Goal: Transaction & Acquisition: Purchase product/service

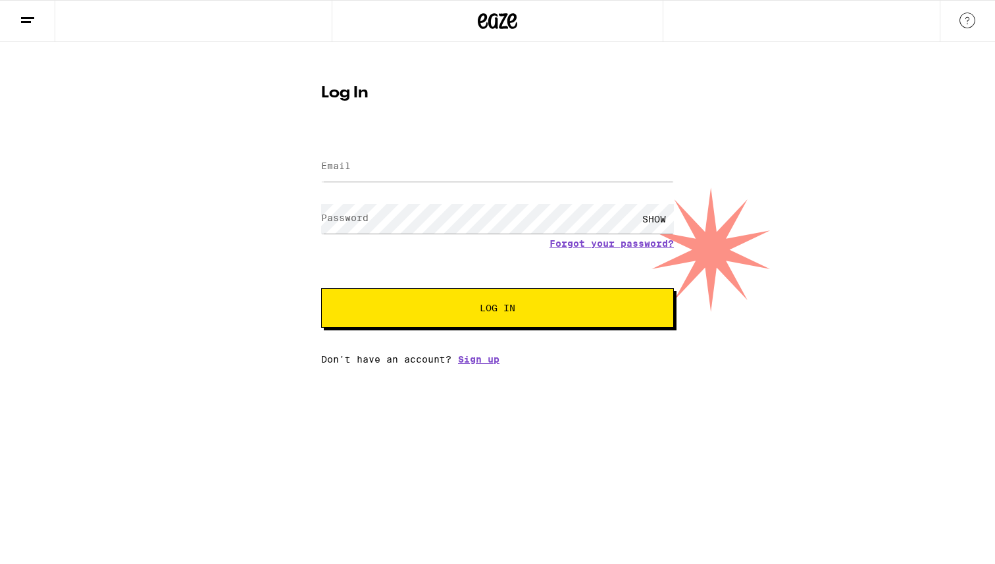
type input "[EMAIL_ADDRESS][DOMAIN_NAME]"
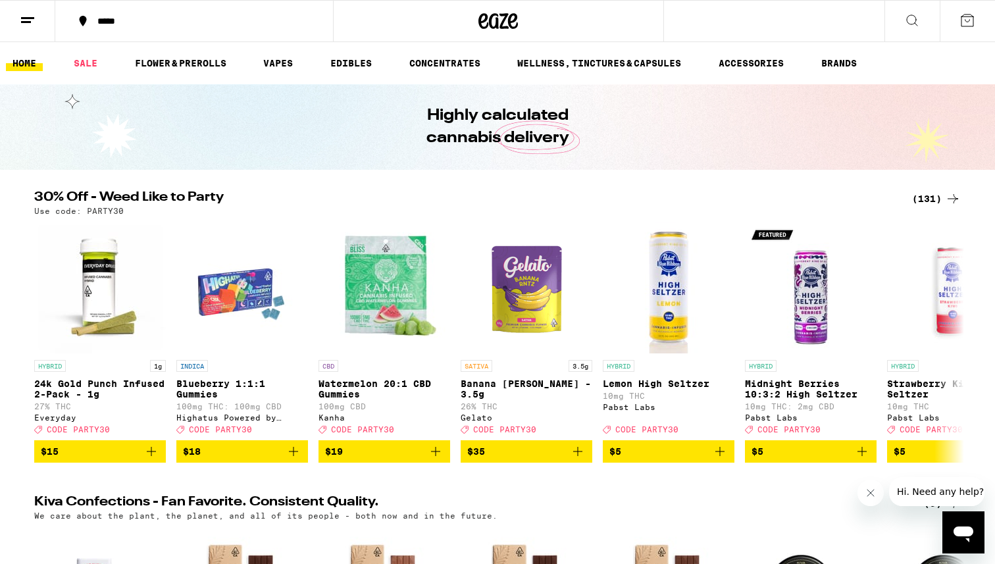
click at [859, 20] on div "*****" at bounding box center [497, 21] width 995 height 42
drag, startPoint x: 964, startPoint y: 26, endPoint x: 966, endPoint y: 16, distance: 9.3
click at [966, 16] on icon at bounding box center [967, 20] width 16 height 16
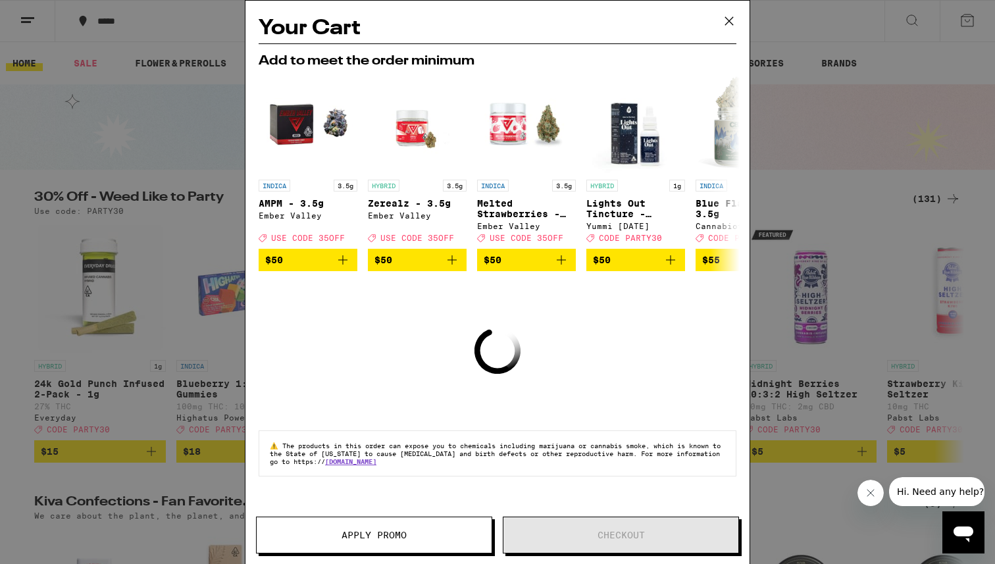
click at [117, 415] on div "Your Cart Add to meet the order minimum INDICA 3.5g AMPM - 3.5g Ember Valley De…" at bounding box center [497, 282] width 995 height 564
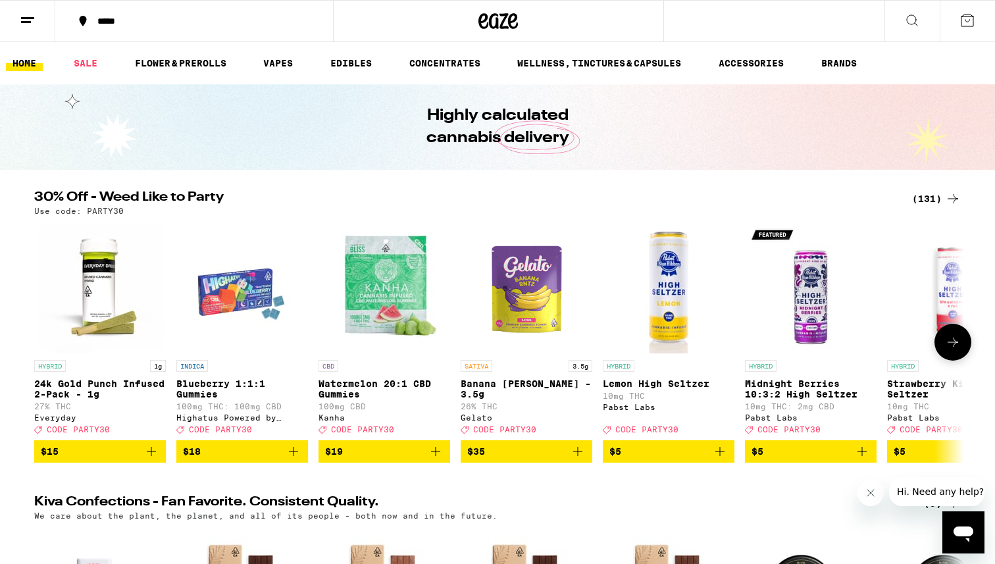
click at [155, 459] on icon "Add to bag" at bounding box center [151, 451] width 16 height 16
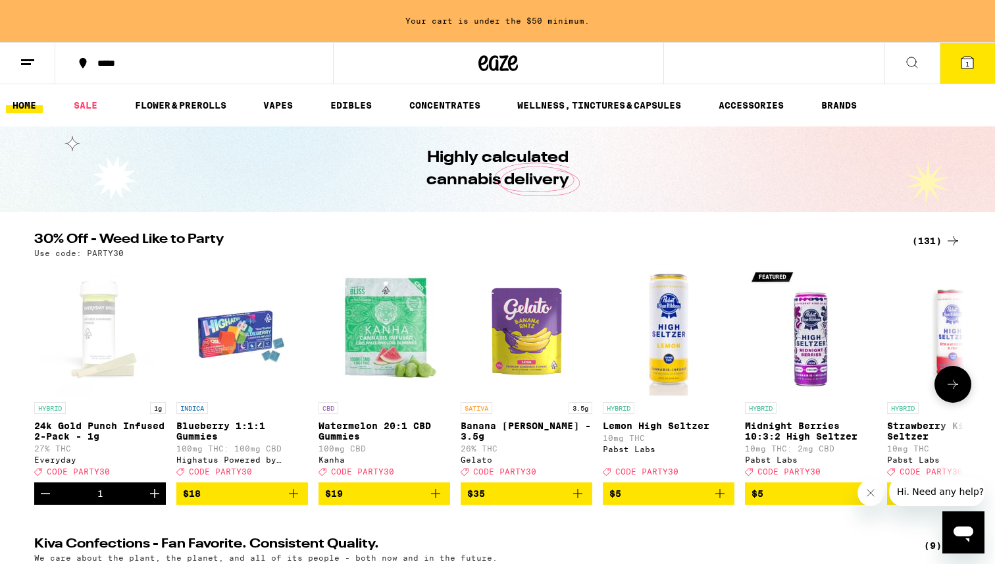
click at [298, 501] on icon "Add to bag" at bounding box center [293, 493] width 16 height 16
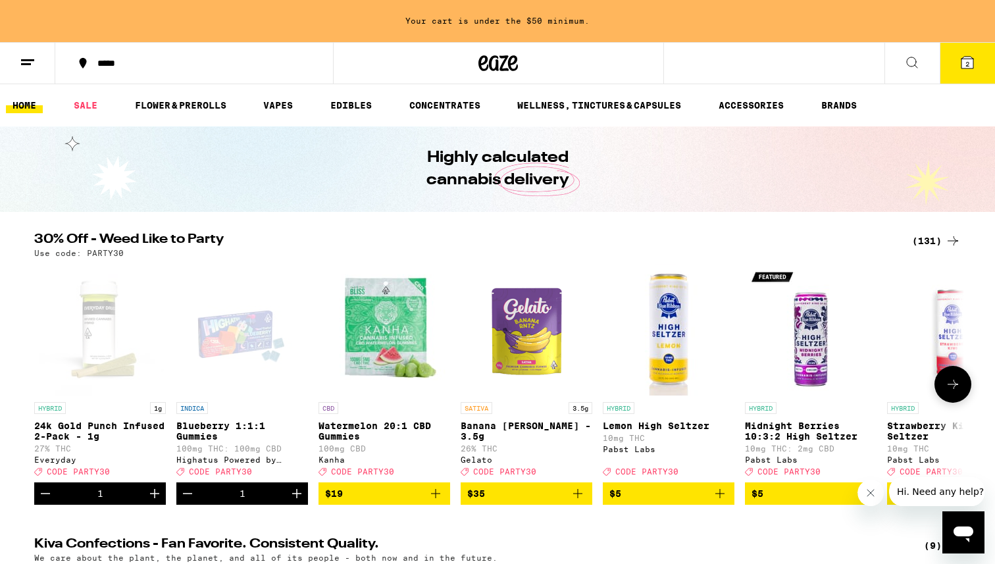
click at [439, 501] on icon "Add to bag" at bounding box center [436, 493] width 16 height 16
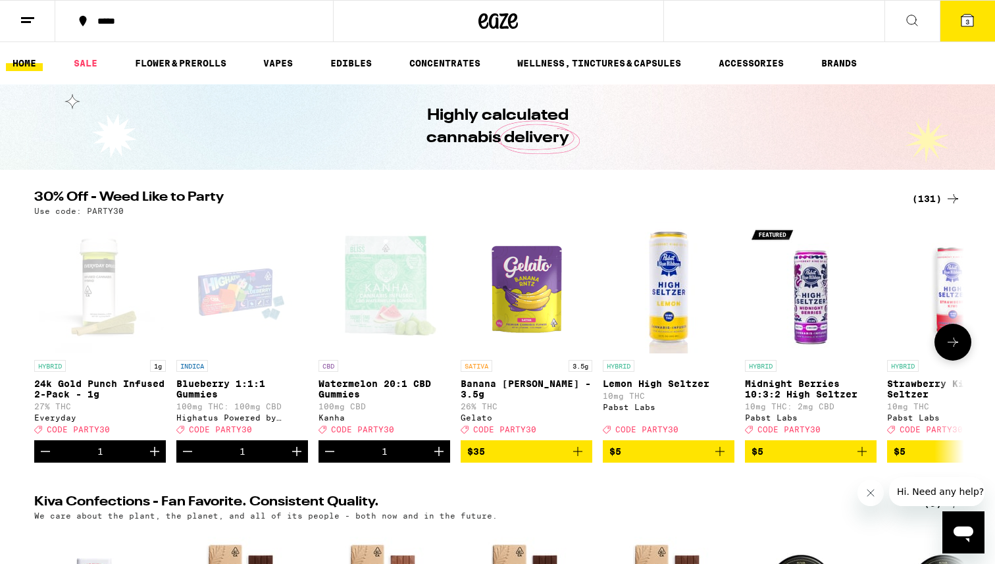
click at [580, 459] on icon "Add to bag" at bounding box center [578, 451] width 16 height 16
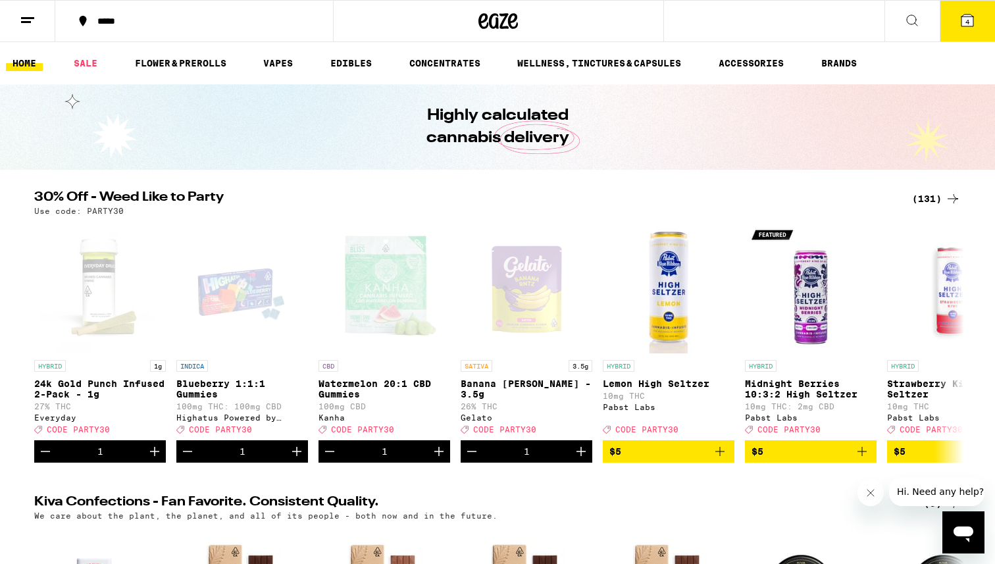
click at [964, 24] on icon at bounding box center [967, 20] width 12 height 12
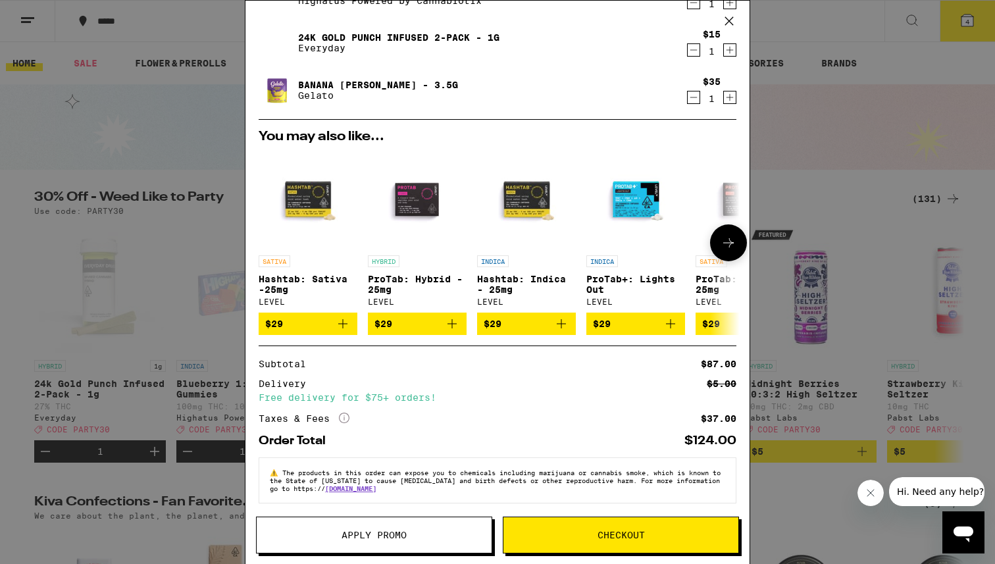
scroll to position [124, 0]
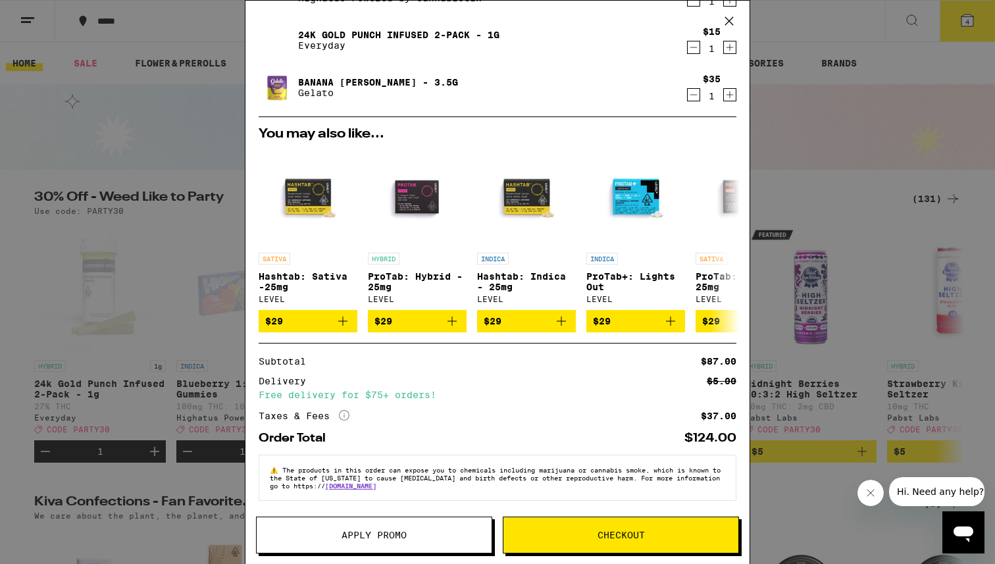
click at [347, 410] on icon "More Info" at bounding box center [344, 415] width 11 height 11
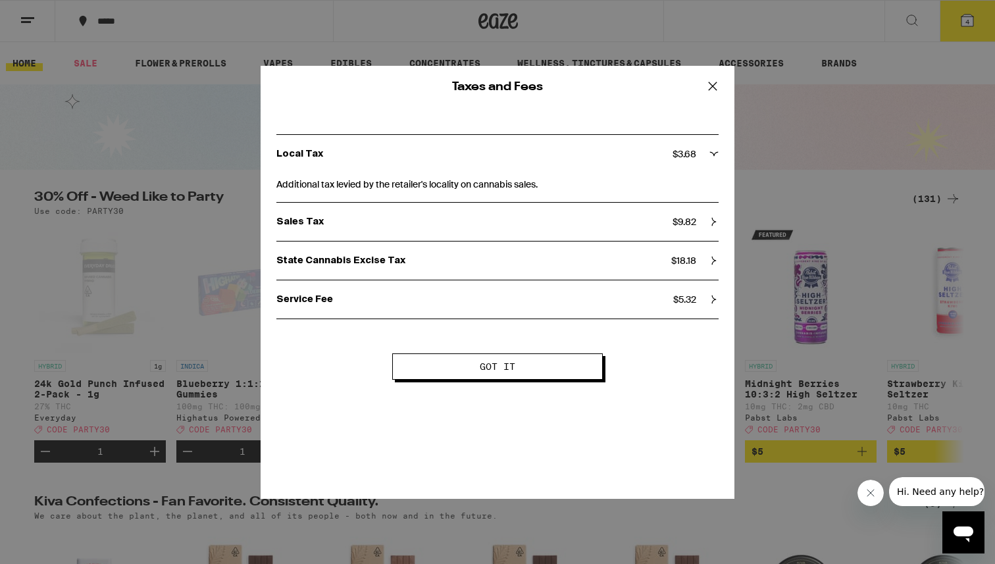
click at [447, 237] on div "Sales Tax $ 9.82" at bounding box center [497, 222] width 442 height 38
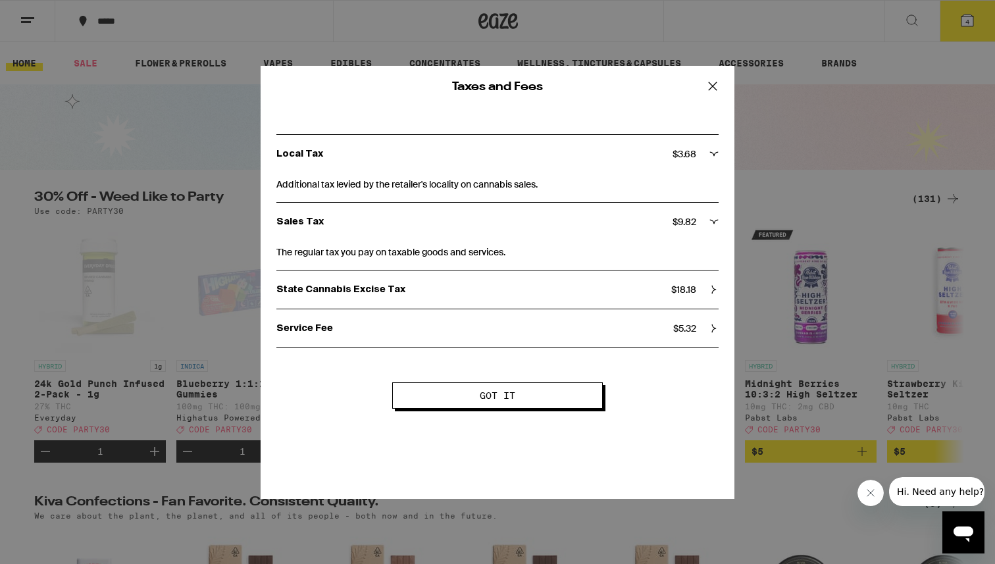
click at [455, 291] on p "State Cannabis Excise Tax" at bounding box center [473, 290] width 395 height 12
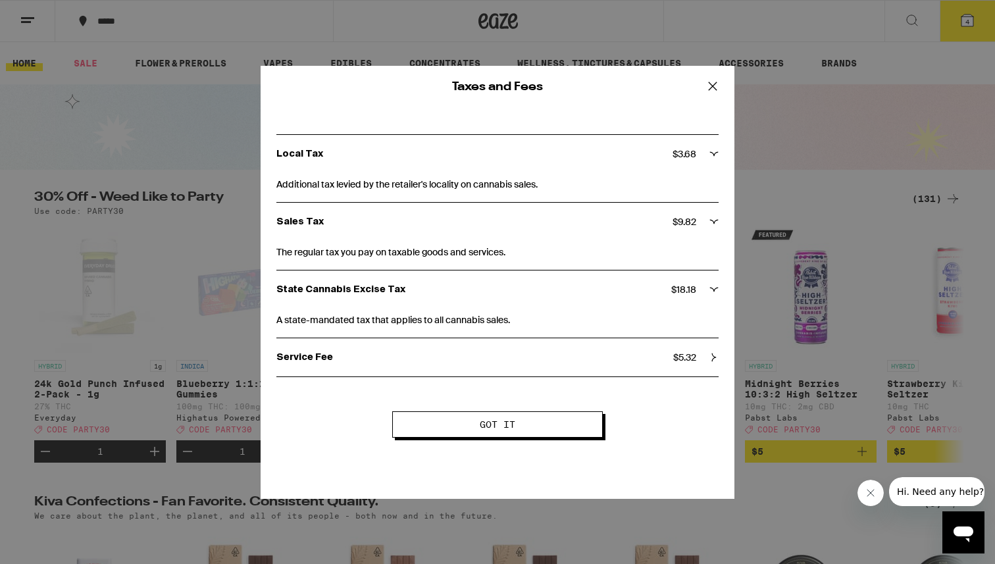
click at [424, 351] on div "Service Fee $ 5.32" at bounding box center [497, 357] width 442 height 38
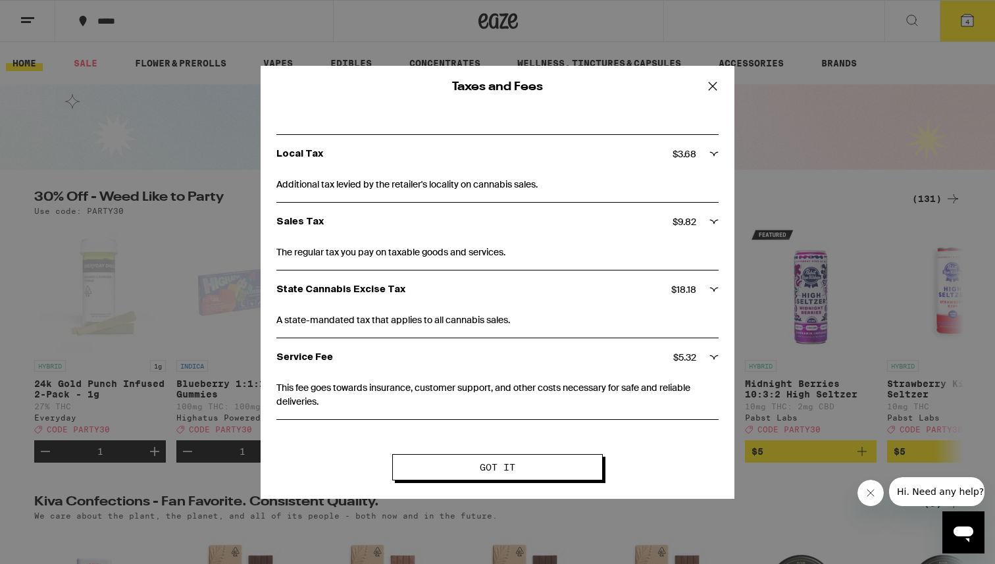
click at [709, 87] on icon at bounding box center [713, 86] width 20 height 20
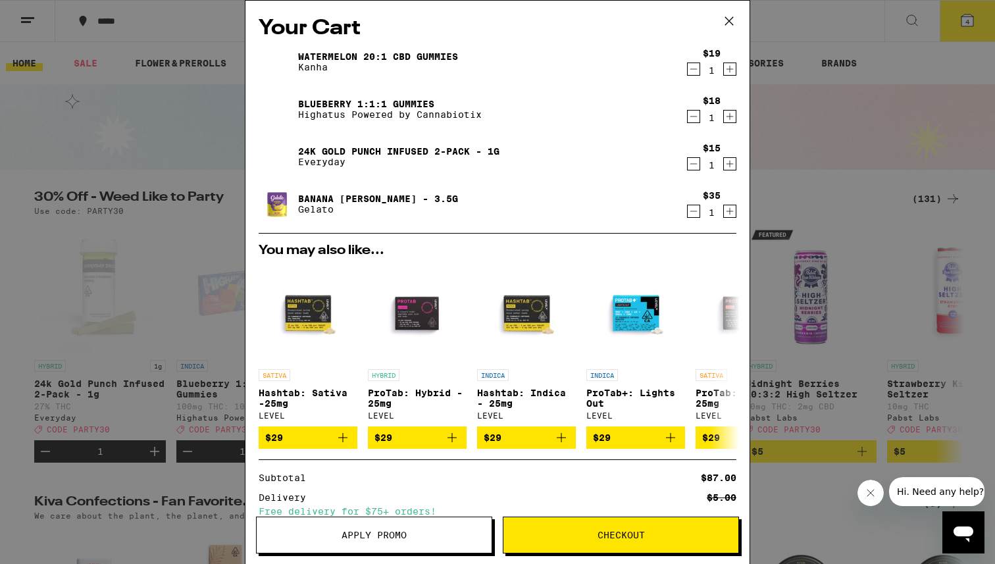
click at [731, 28] on icon at bounding box center [729, 21] width 20 height 20
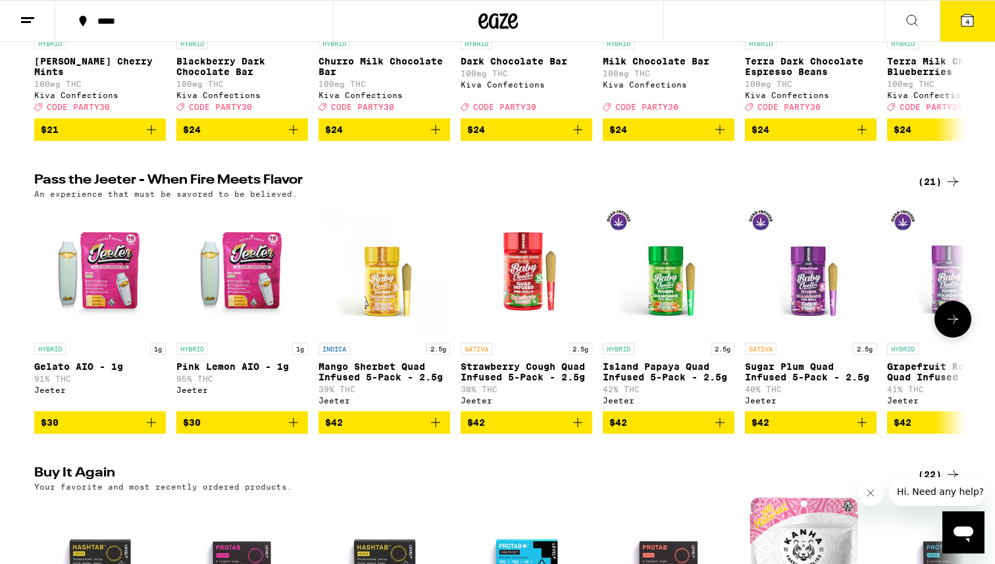
scroll to position [628, 0]
